Goal: Task Accomplishment & Management: Use online tool/utility

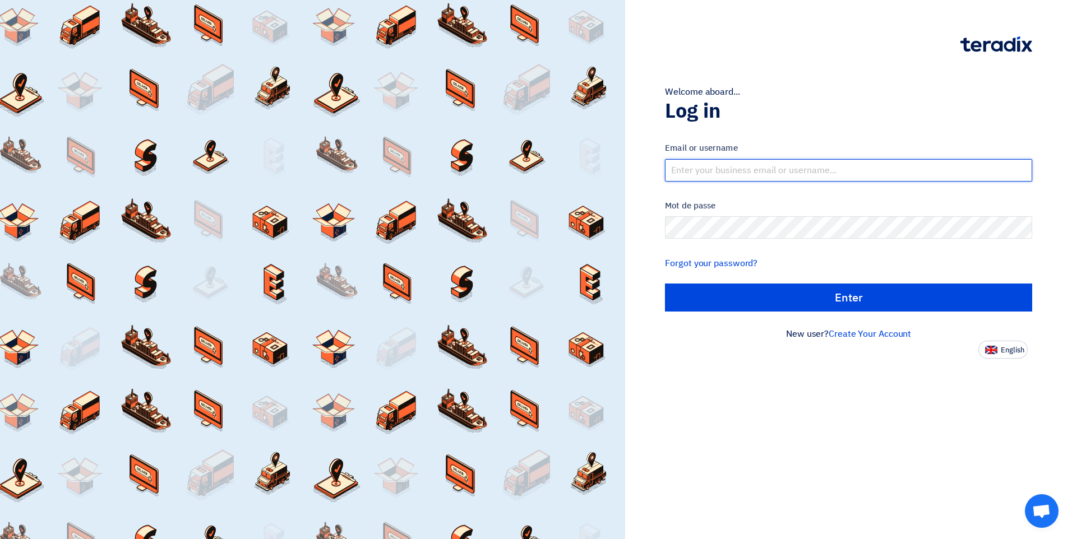
click at [735, 169] on input "text" at bounding box center [848, 170] width 367 height 22
type input "[EMAIL_ADDRESS][DOMAIN_NAME]"
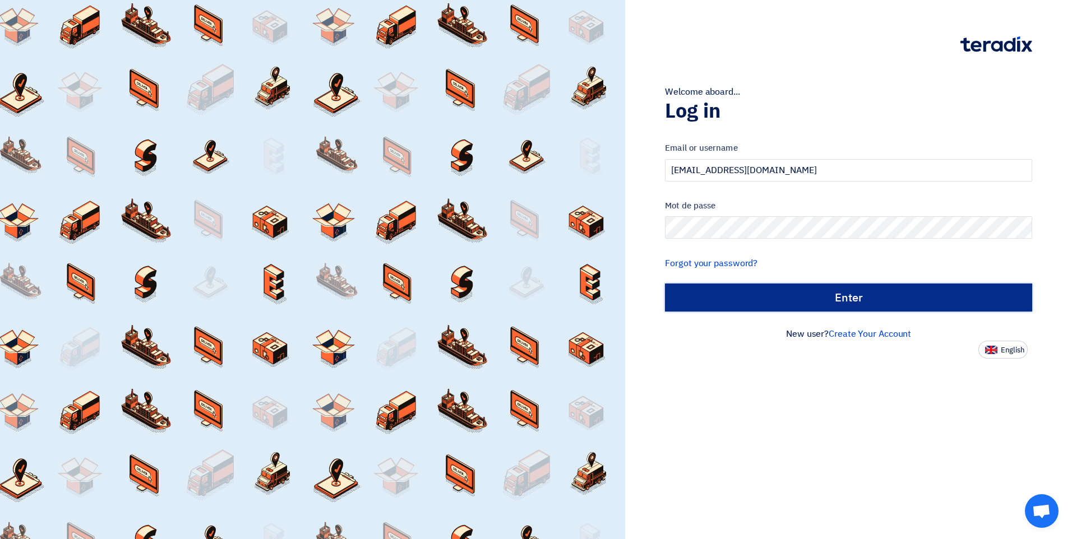
click at [764, 298] on input "الدخول" at bounding box center [848, 298] width 367 height 28
type input "Sign in"
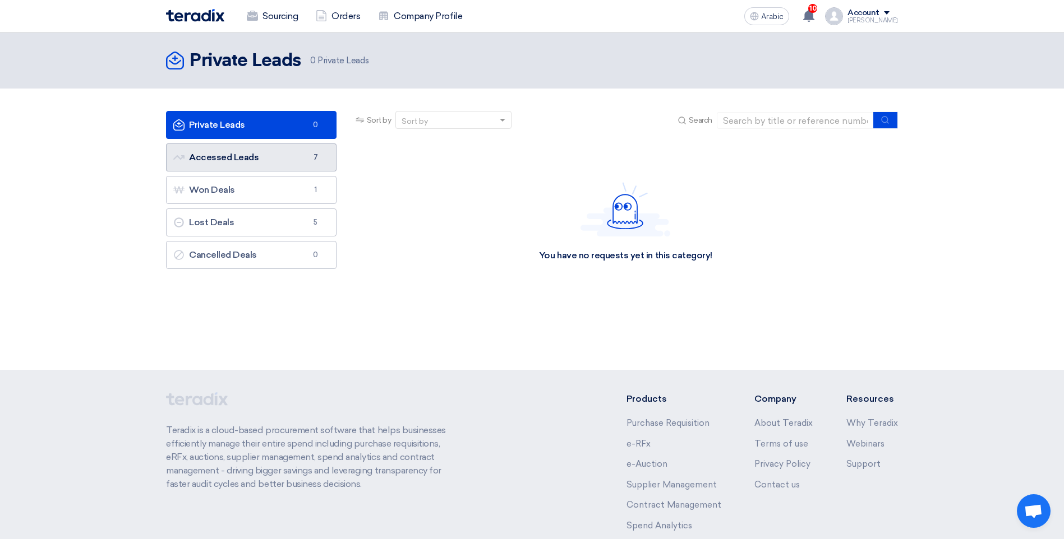
click at [271, 149] on link "Accessed Leads Accessed Leads 7" at bounding box center [251, 158] width 170 height 28
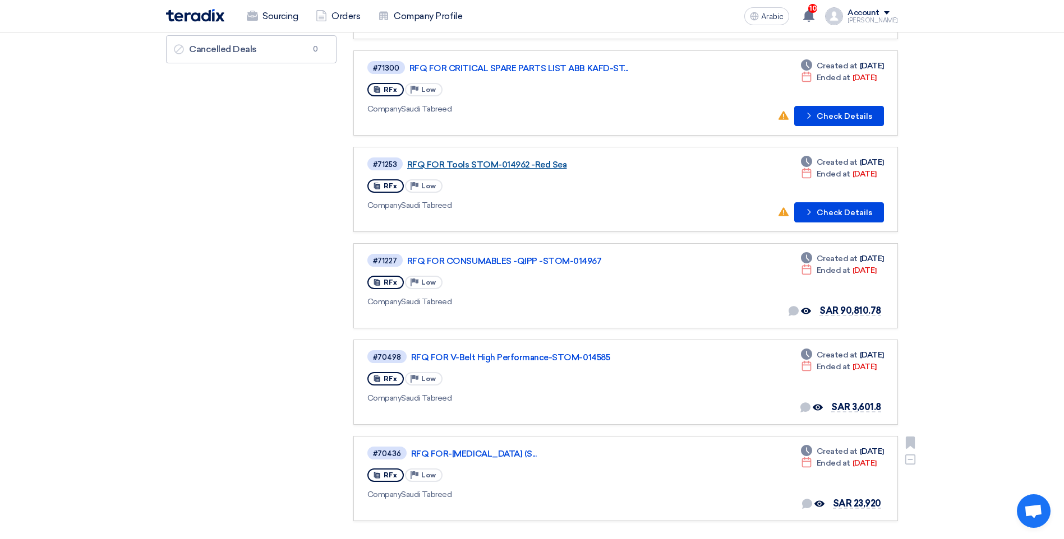
scroll to position [168, 0]
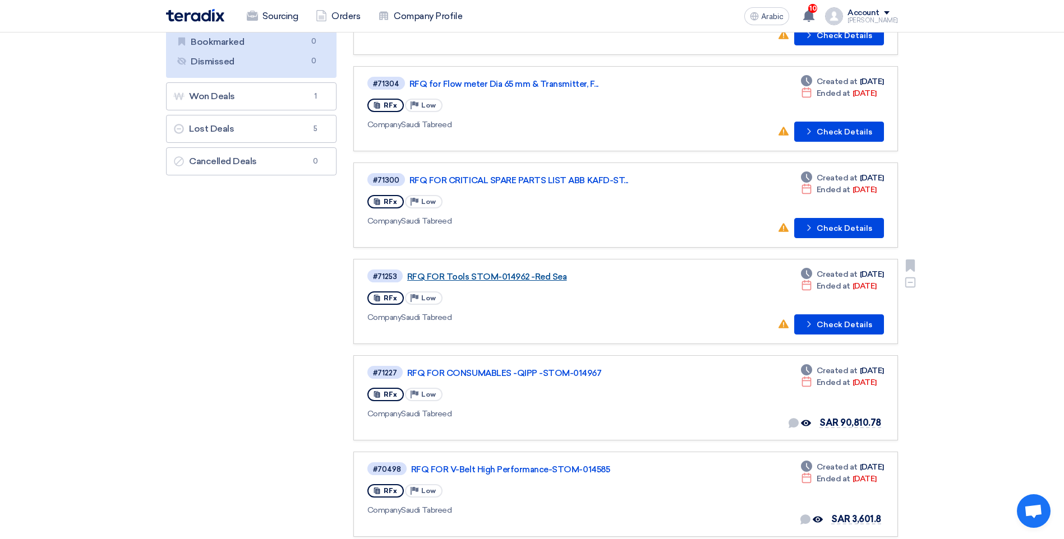
click at [484, 277] on link "RFQ FOR Tools STOM-014962 -Red Sea" at bounding box center [547, 277] width 280 height 10
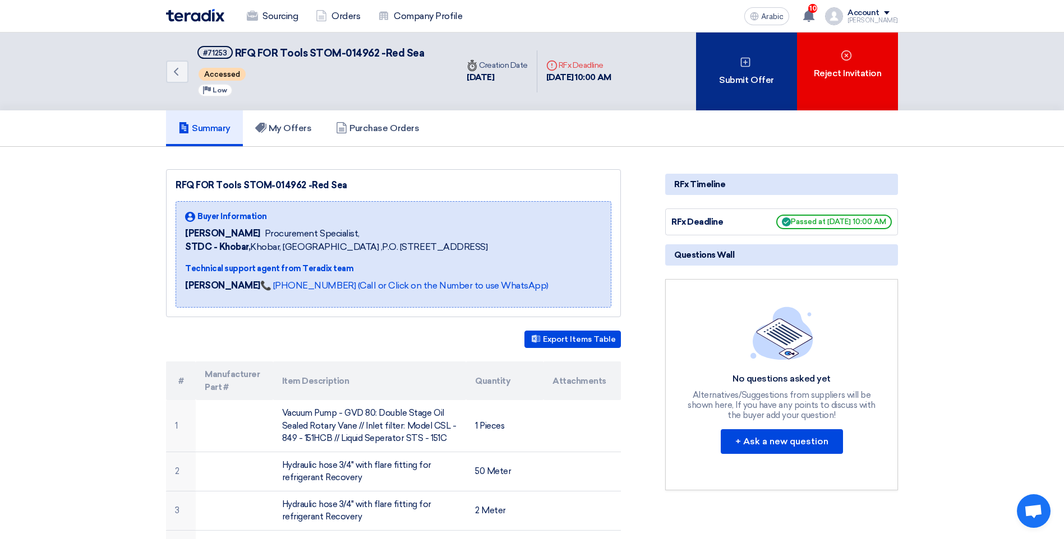
click at [756, 77] on font "Submit Offer" at bounding box center [746, 79] width 54 height 13
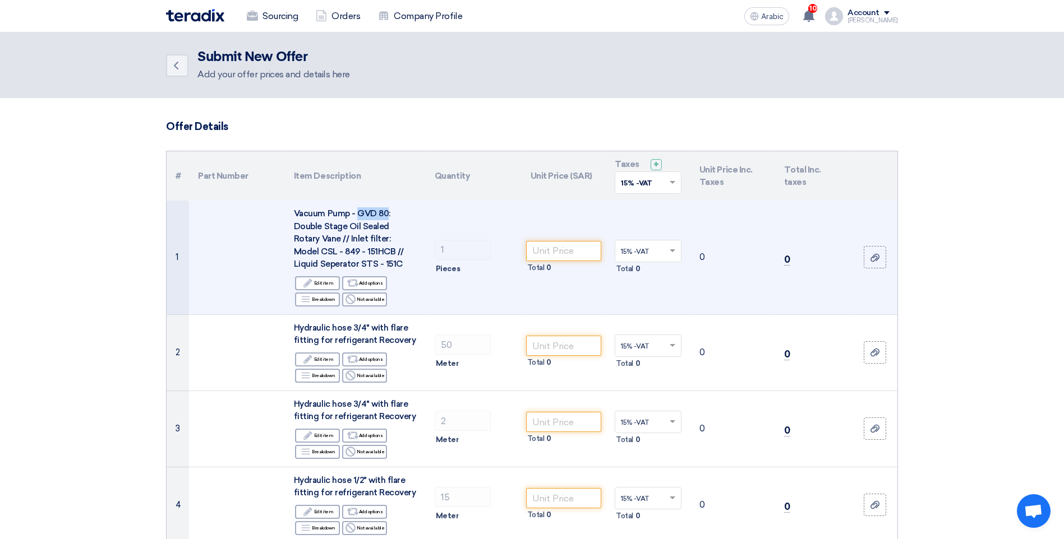
drag, startPoint x: 356, startPoint y: 211, endPoint x: 385, endPoint y: 213, distance: 29.2
click at [385, 213] on span "Vacuum Pump - GVD 80: Double Stage Oil Sealed Rotary Vane // Inlet filter: Mode…" at bounding box center [349, 239] width 110 height 61
copy span "GVD 80"
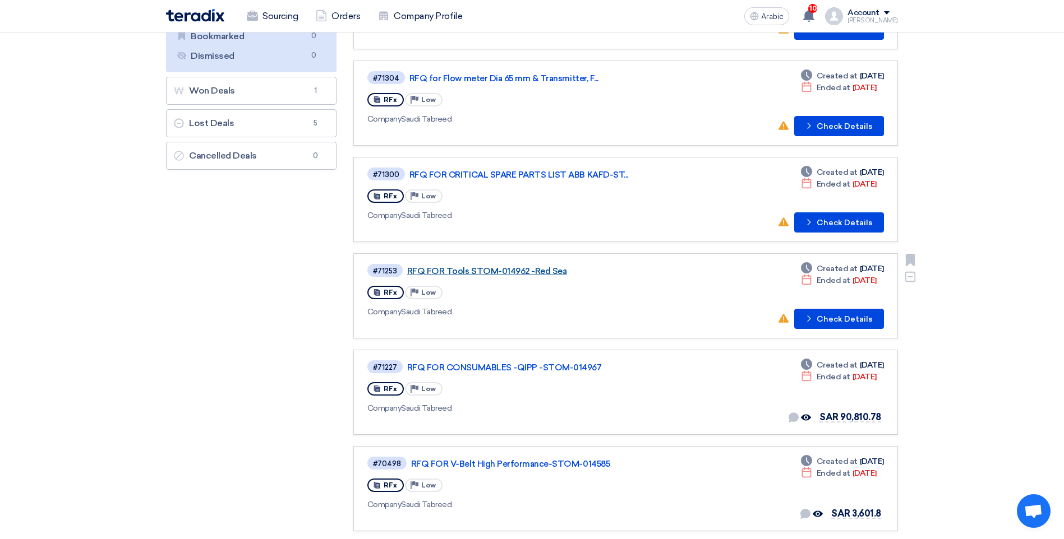
scroll to position [112, 0]
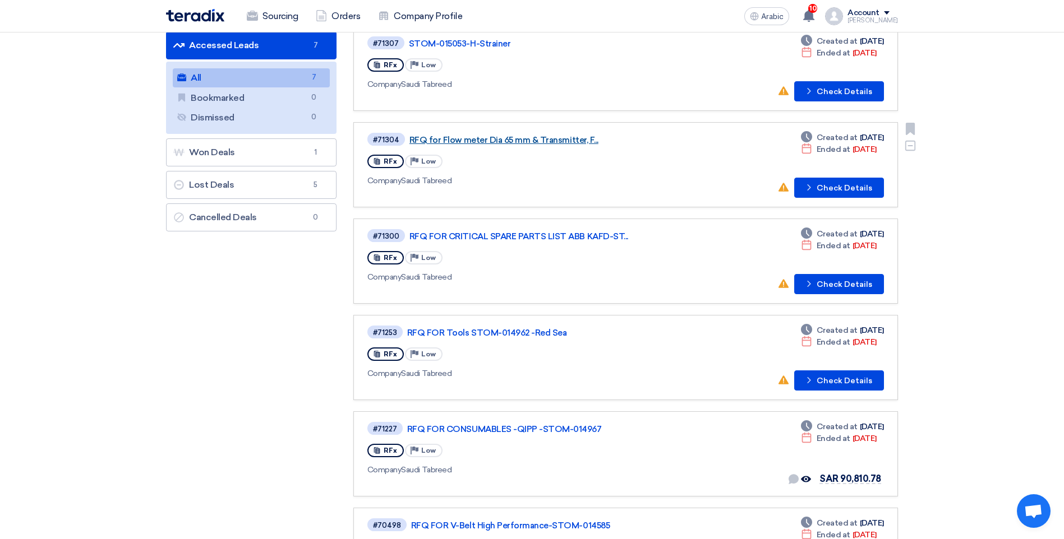
click at [490, 142] on link "RFQ for Flow meter Dia 65 mm & Transmitter, F..." at bounding box center [549, 140] width 280 height 10
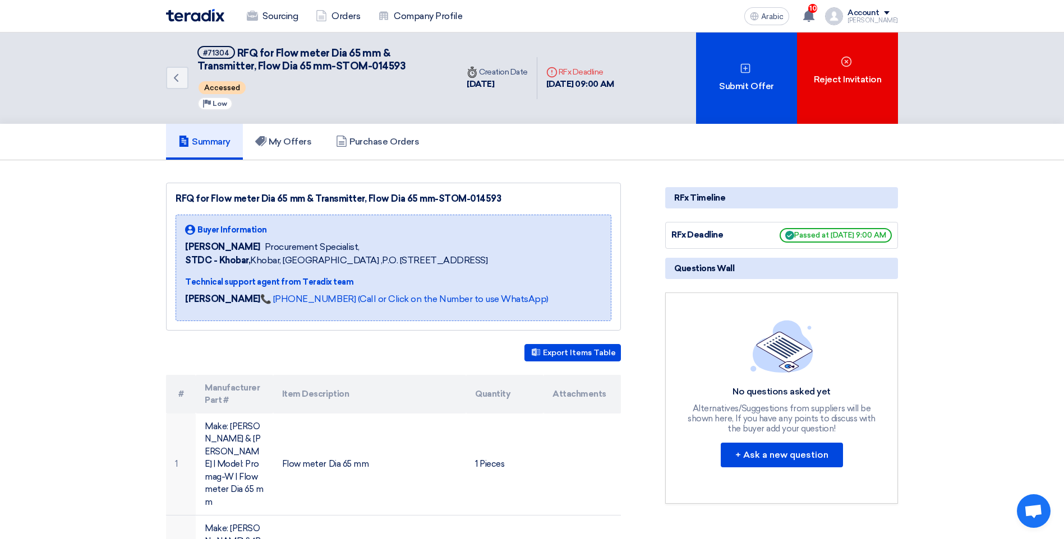
drag, startPoint x: 498, startPoint y: 200, endPoint x: 462, endPoint y: 196, distance: 36.0
click at [462, 196] on div "RFQ for Flow meter Dia 65 mm & Transmitter, Flow Dia 65 mm-STOM-014593" at bounding box center [394, 198] width 436 height 13
copy div "014593"
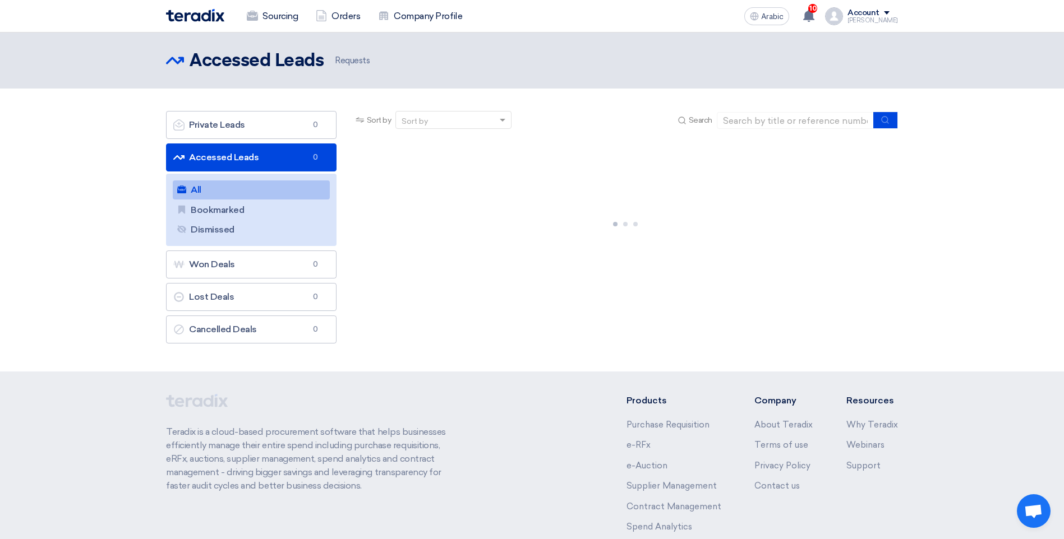
click at [282, 154] on link "Accessed Leads Accessed Leads 0" at bounding box center [251, 158] width 170 height 28
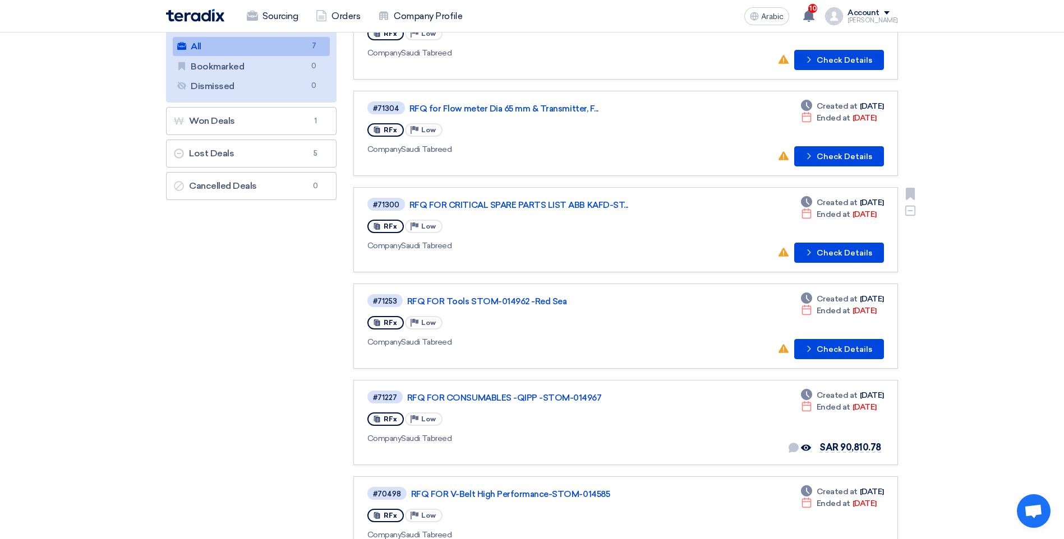
scroll to position [168, 0]
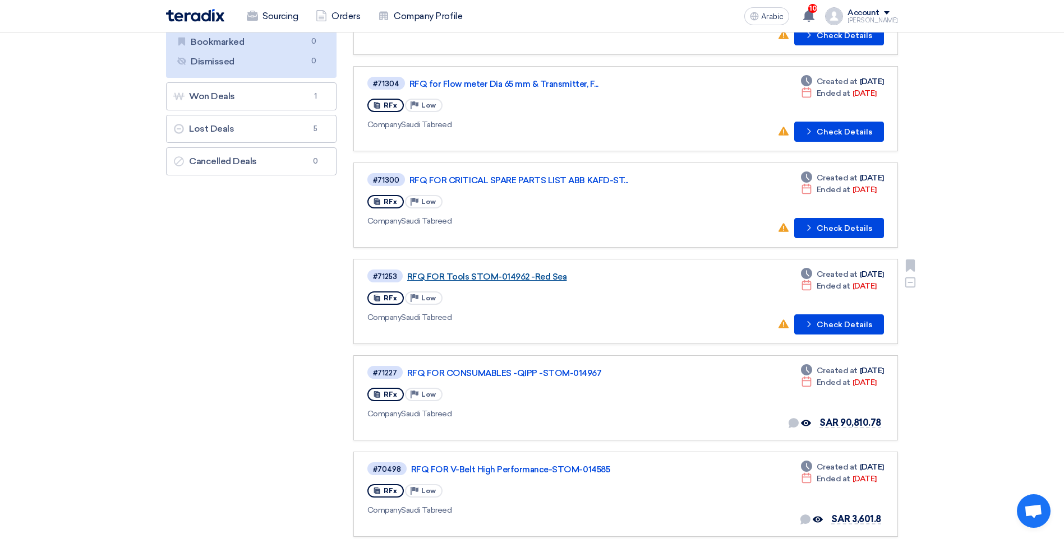
click at [472, 279] on link "RFQ FOR Tools STOM-014962 -Red Sea" at bounding box center [547, 277] width 280 height 10
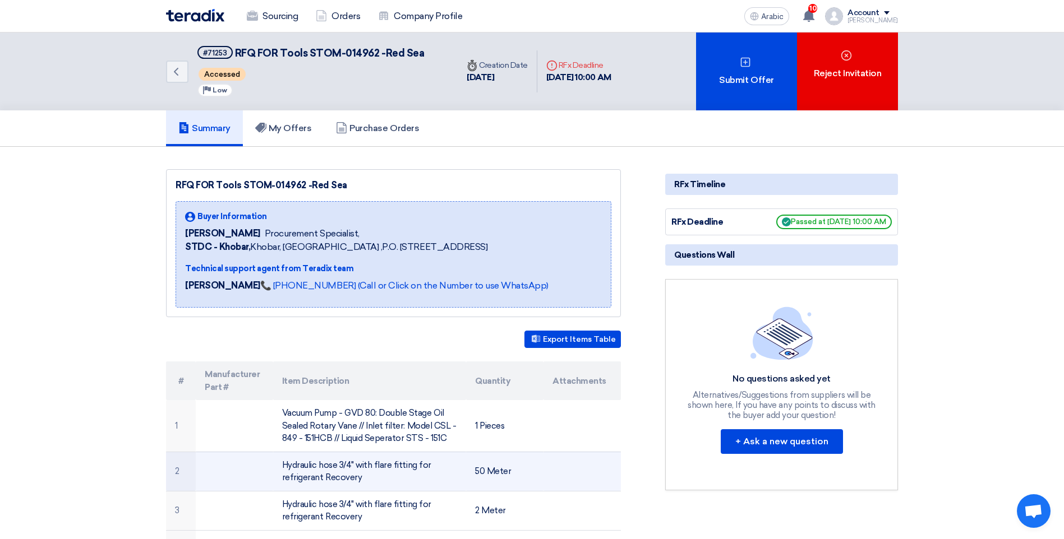
click at [352, 472] on td "Hydraulic hose 3/4" with flare fitting for refrigerant Recovery" at bounding box center [369, 471] width 193 height 39
click at [408, 476] on td "Hydraulic hose 3/4" with flare fitting for refrigerant Recovery" at bounding box center [369, 471] width 193 height 39
click at [400, 463] on font "Hydraulic hose 3/4" with flare fitting for refrigerant Recovery" at bounding box center [356, 471] width 149 height 23
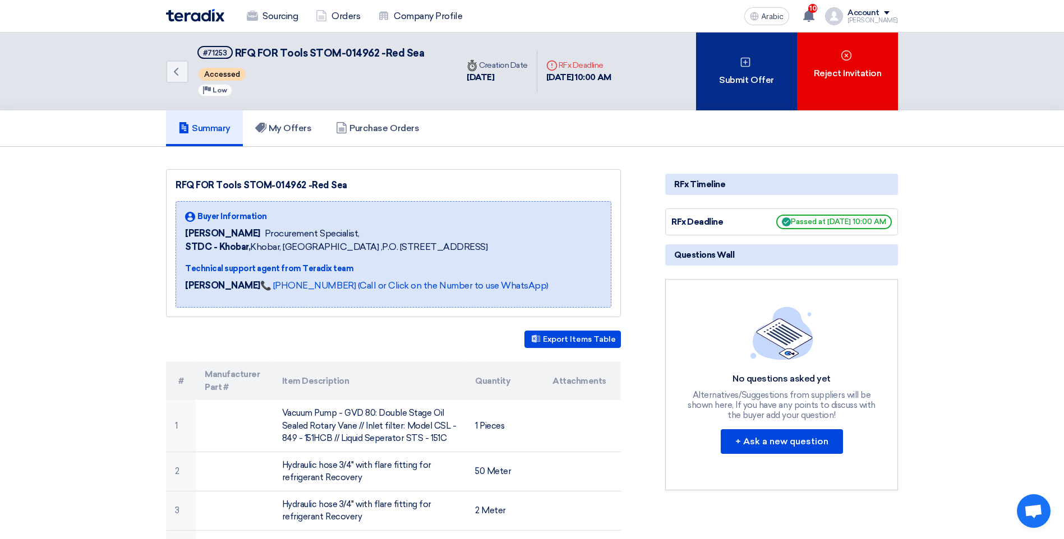
click at [753, 68] on div "Submit Offer" at bounding box center [746, 72] width 101 height 78
